Goal: Task Accomplishment & Management: Manage account settings

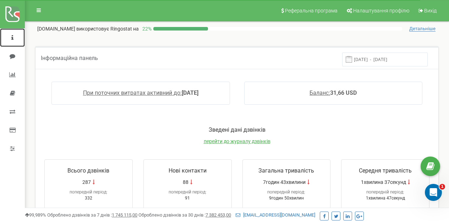
click at [10, 34] on link at bounding box center [12, 37] width 25 height 18
click at [13, 38] on icon at bounding box center [12, 38] width 2 height 6
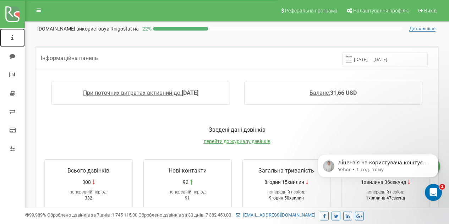
click at [11, 37] on link at bounding box center [12, 37] width 25 height 18
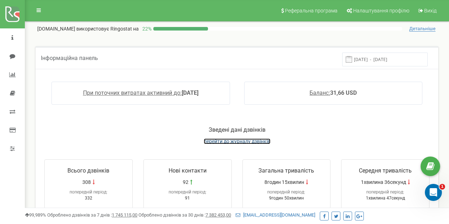
click at [249, 142] on span "перейти до журналу дзвінків" at bounding box center [237, 141] width 67 height 6
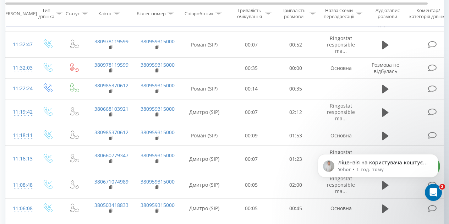
scroll to position [219, 0]
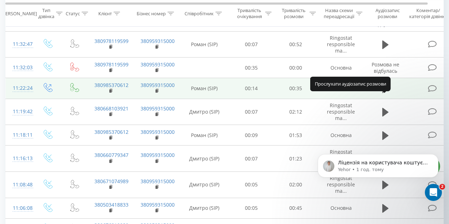
click at [387, 94] on icon at bounding box center [385, 89] width 6 height 10
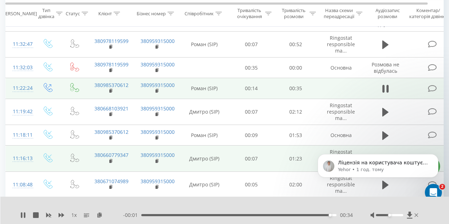
click at [181, 168] on td "Дмитро (SIP)" at bounding box center [204, 158] width 50 height 26
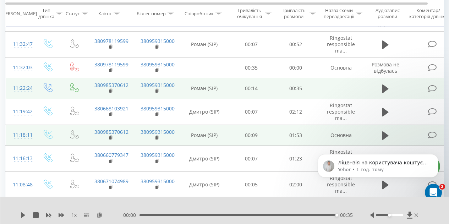
click at [185, 145] on td "Роман (SIP)" at bounding box center [204, 135] width 50 height 21
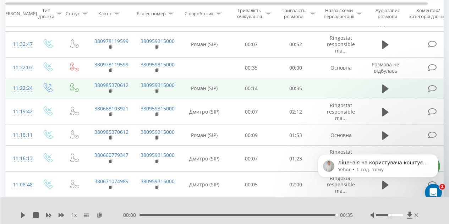
click at [379, 146] on body "Ліцензія на користувача коштує 359 грн/рік, підключення існуючого номеру безкош…" at bounding box center [378, 172] width 136 height 60
click at [437, 156] on icon "Dismiss notification" at bounding box center [436, 156] width 4 height 4
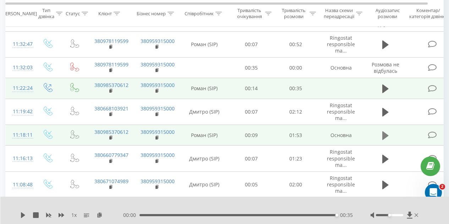
click at [388, 141] on button at bounding box center [385, 135] width 11 height 11
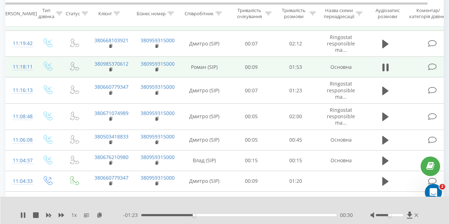
scroll to position [288, 0]
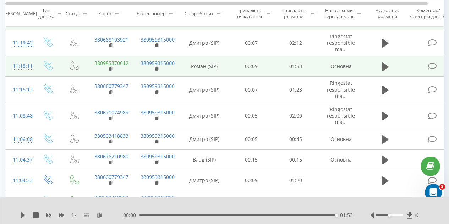
click at [114, 66] on link "380985370612" at bounding box center [111, 63] width 34 height 7
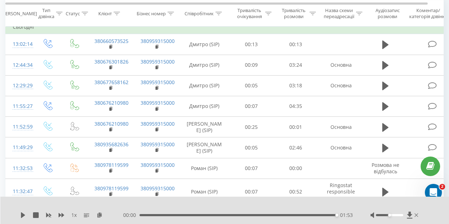
scroll to position [0, 0]
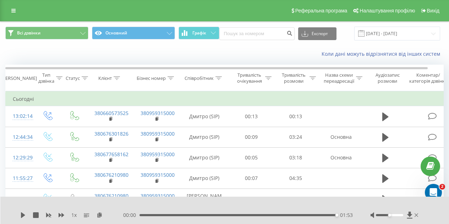
click at [251, 56] on div "Коли дані можуть відрізнятися вiд інших систем" at bounding box center [308, 53] width 280 height 7
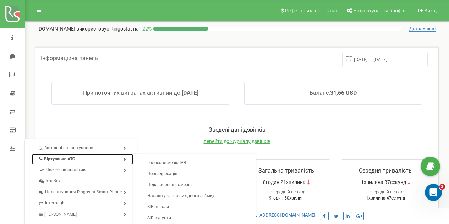
click at [93, 155] on link "Віртуальна АТС" at bounding box center [82, 159] width 101 height 11
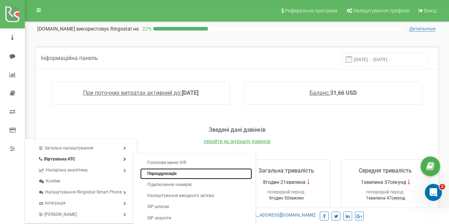
click at [160, 176] on link "Переадресація" at bounding box center [196, 173] width 112 height 11
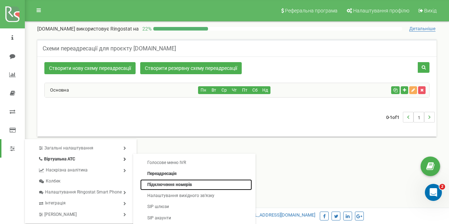
click at [176, 185] on link "Підключення номерів" at bounding box center [196, 184] width 112 height 11
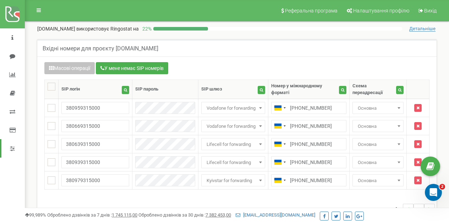
scroll to position [11, 0]
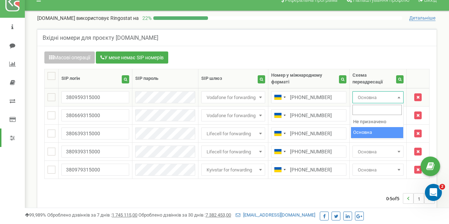
click at [399, 98] on b at bounding box center [398, 97] width 3 height 2
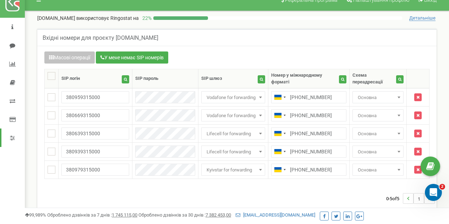
click at [255, 197] on div "0-5 of 5 1" at bounding box center [236, 198] width 395 height 25
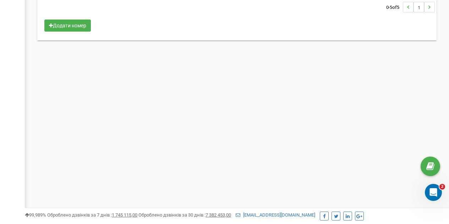
scroll to position [0, 0]
